Goal: Navigation & Orientation: Find specific page/section

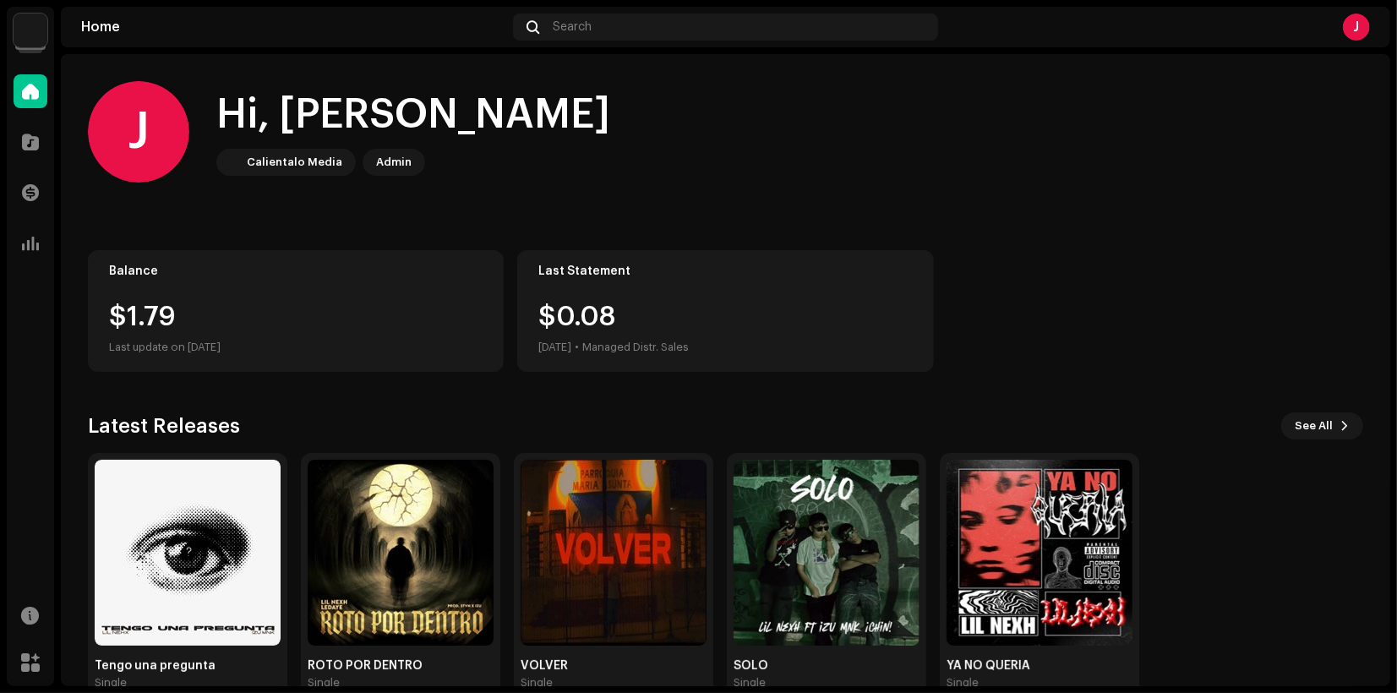
click at [25, 25] on img at bounding box center [31, 31] width 34 height 34
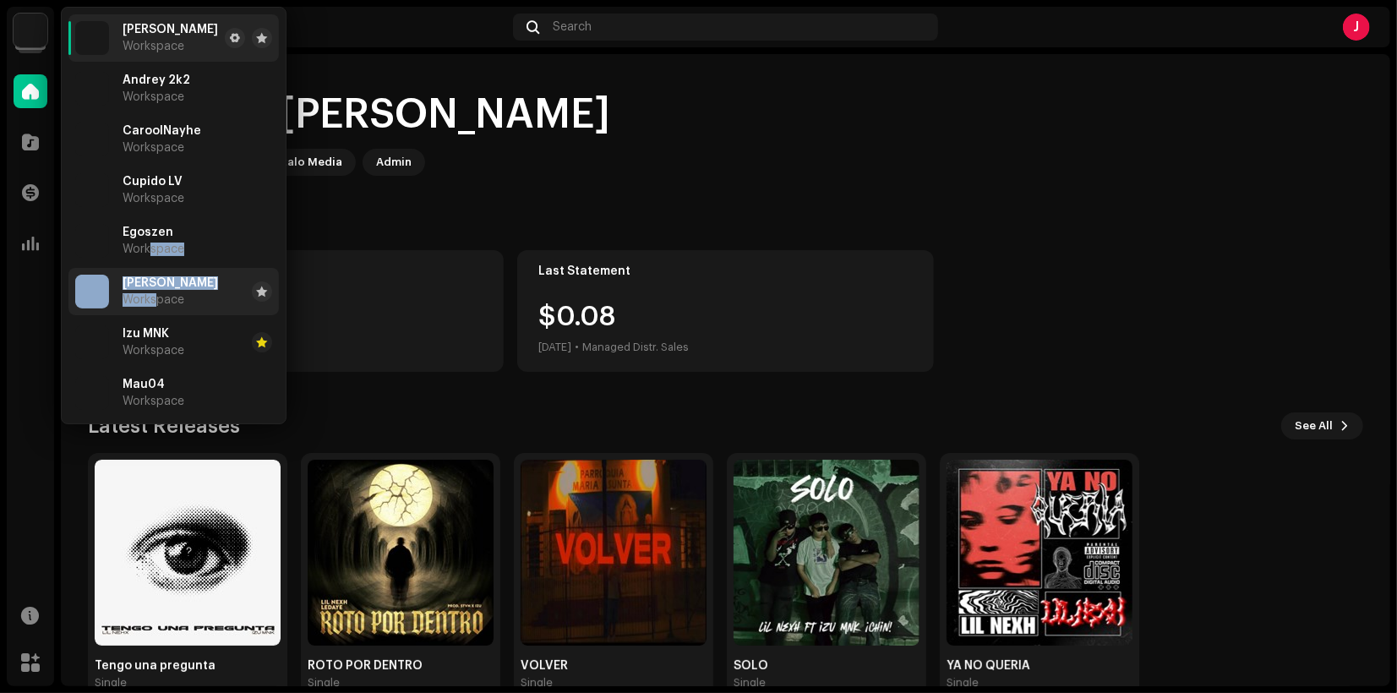
drag, startPoint x: 150, startPoint y: 260, endPoint x: 156, endPoint y: 293, distance: 33.4
click at [156, 293] on ul "Lil Nexh Workspace Andrey 2k2 Workspace CaroolNayhe Workspace Cupido LV Workspa…" at bounding box center [174, 216] width 224 height 416
drag, startPoint x: 156, startPoint y: 293, endPoint x: 178, endPoint y: 301, distance: 24.1
click at [178, 301] on span "Workspace" at bounding box center [154, 300] width 62 height 14
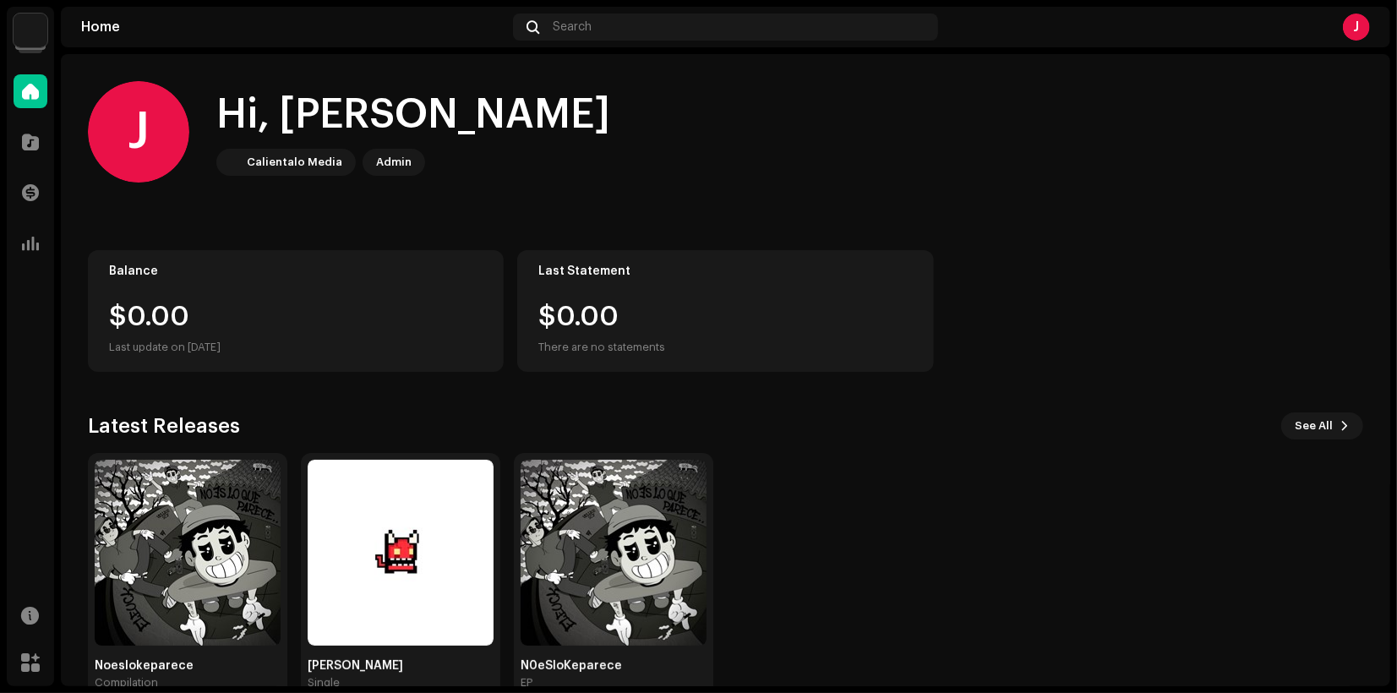
drag, startPoint x: 0, startPoint y: 0, endPoint x: 463, endPoint y: 117, distance: 477.9
click at [463, 117] on div "J Hi, [PERSON_NAME] Media Admin" at bounding box center [726, 131] width 1276 height 101
drag, startPoint x: 462, startPoint y: 117, endPoint x: 448, endPoint y: 136, distance: 23.7
click at [448, 136] on div "J Hi, Jimmy Calientalo Media Admin" at bounding box center [726, 131] width 1276 height 101
